Goal: Transaction & Acquisition: Subscribe to service/newsletter

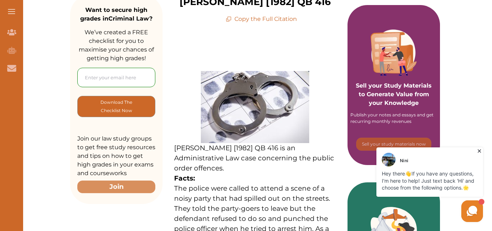
scroll to position [130, 0]
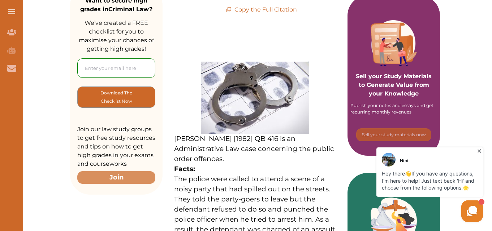
click at [119, 64] on input "email" at bounding box center [116, 67] width 78 height 19
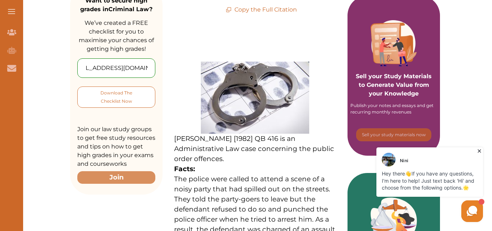
type input "[EMAIL_ADDRESS][DOMAIN_NAME]"
click at [127, 98] on p "Download The Checklist Now" at bounding box center [116, 97] width 48 height 17
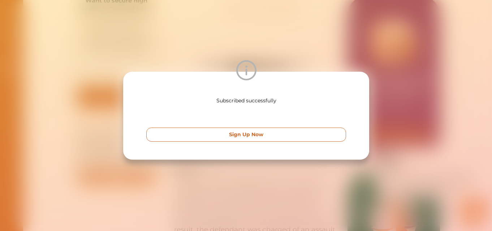
click at [258, 133] on p "Sign Up Now" at bounding box center [246, 135] width 34 height 8
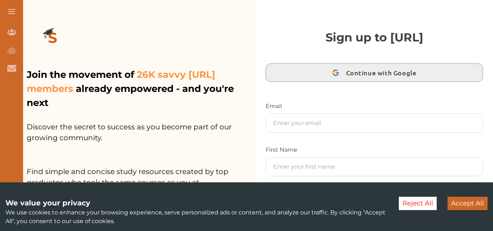
click at [317, 71] on button "Continue with Google" at bounding box center [374, 73] width 217 height 18
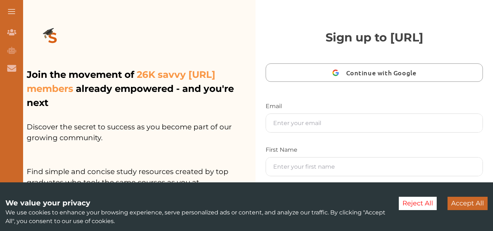
click at [13, 14] on span at bounding box center [11, 13] width 7 height 1
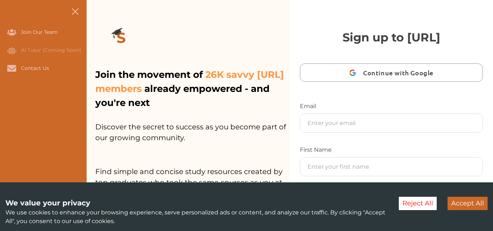
click at [13, 14] on nav "Join Our Team AI Tutor (Coming Soon) Contact Us" at bounding box center [43, 115] width 87 height 231
click at [81, 10] on button at bounding box center [75, 11] width 23 height 23
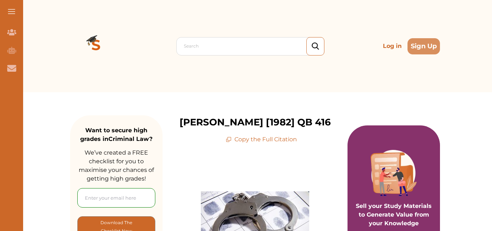
scroll to position [130, 0]
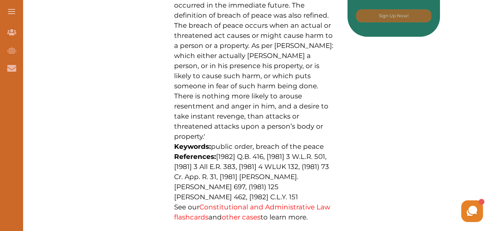
scroll to position [477, 0]
